Goal: Transaction & Acquisition: Purchase product/service

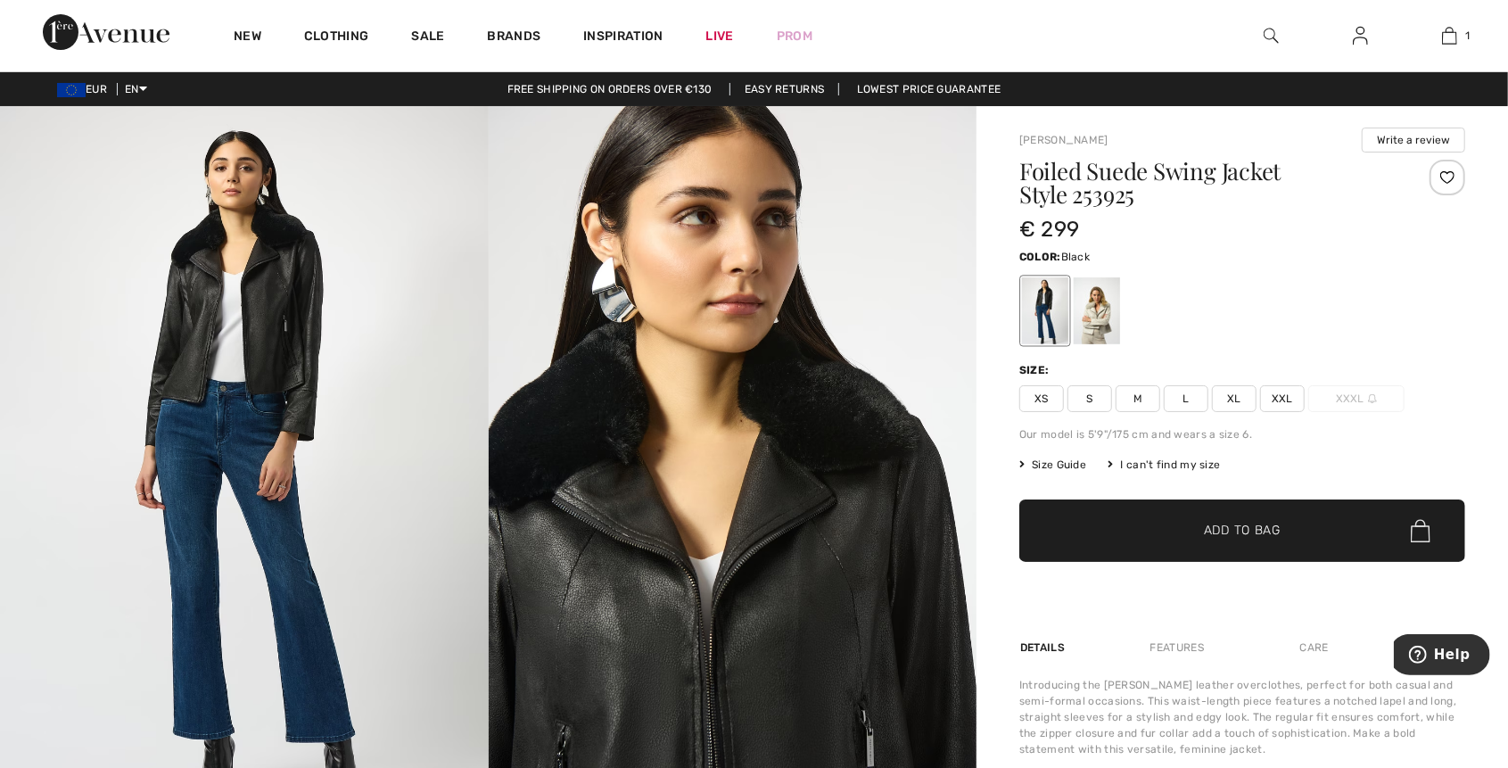
click at [1293, 396] on span "XXL" at bounding box center [1282, 398] width 45 height 27
click at [1098, 325] on div at bounding box center [1096, 310] width 46 height 67
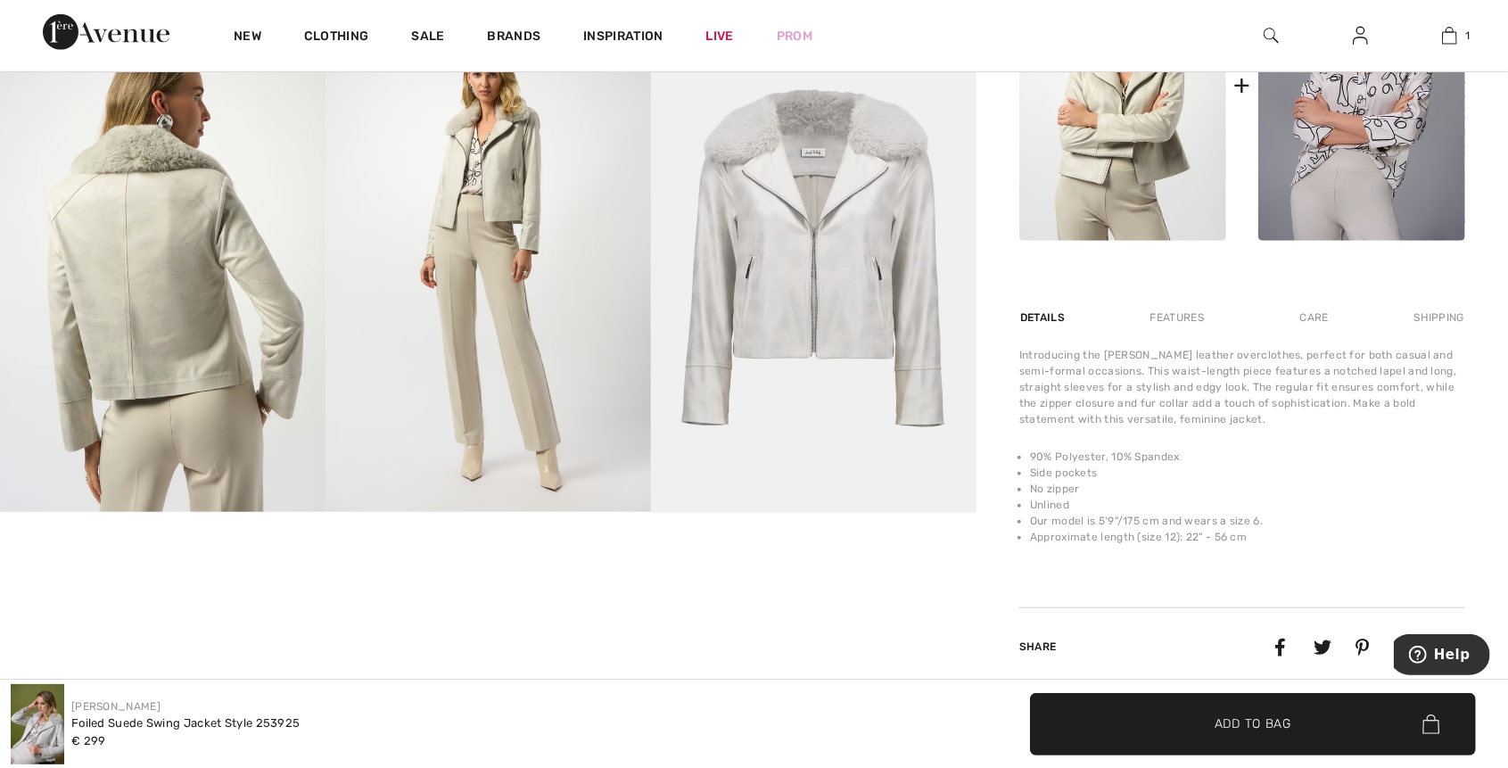
scroll to position [772, 0]
